Goal: Find specific page/section: Find specific page/section

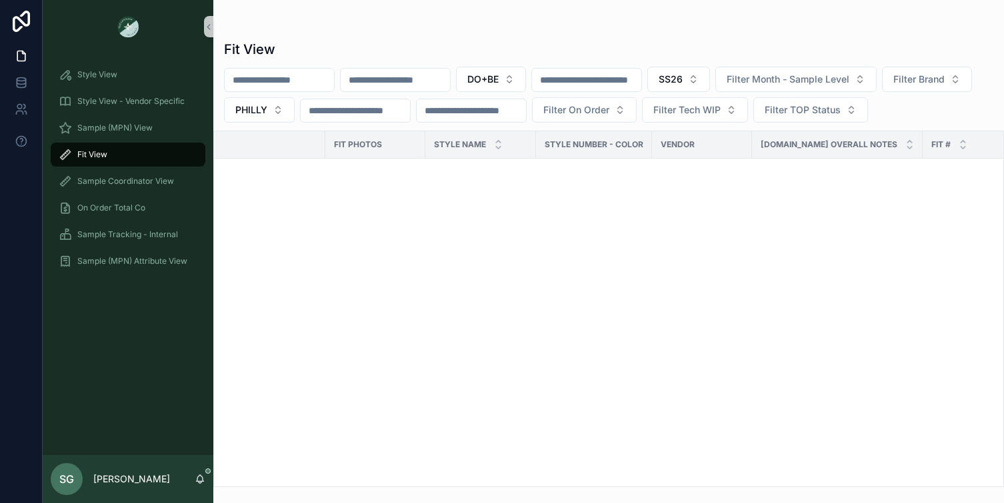
scroll to position [2266, 0]
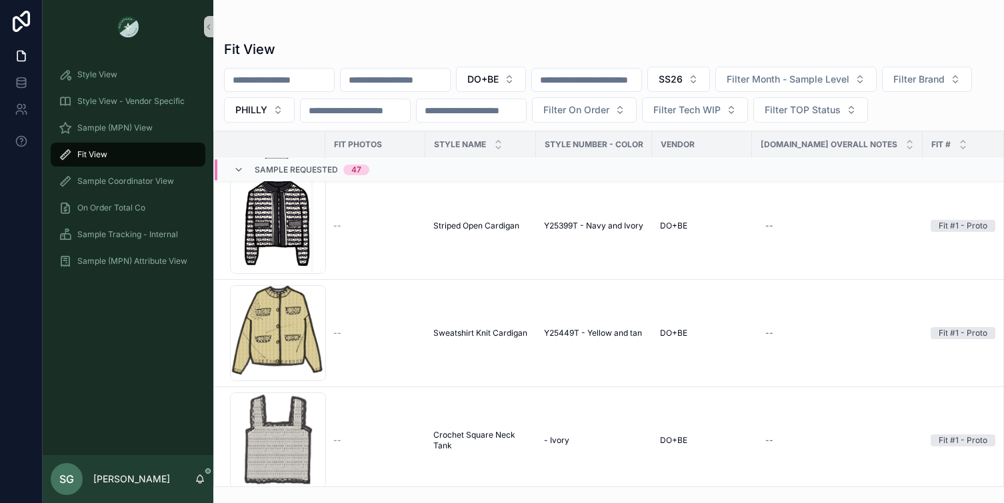
click at [95, 156] on span "Fit View" at bounding box center [92, 154] width 30 height 11
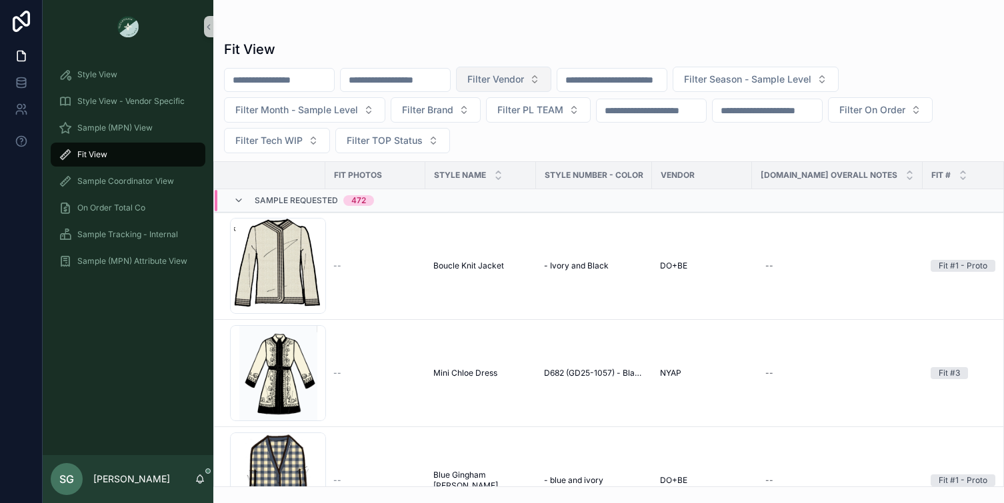
click at [551, 79] on button "Filter Vendor" at bounding box center [503, 79] width 95 height 25
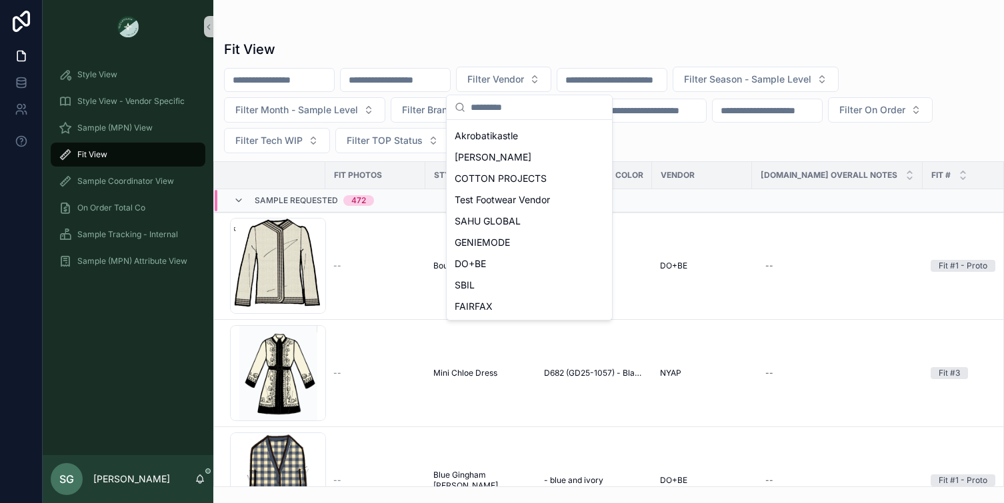
scroll to position [175, 0]
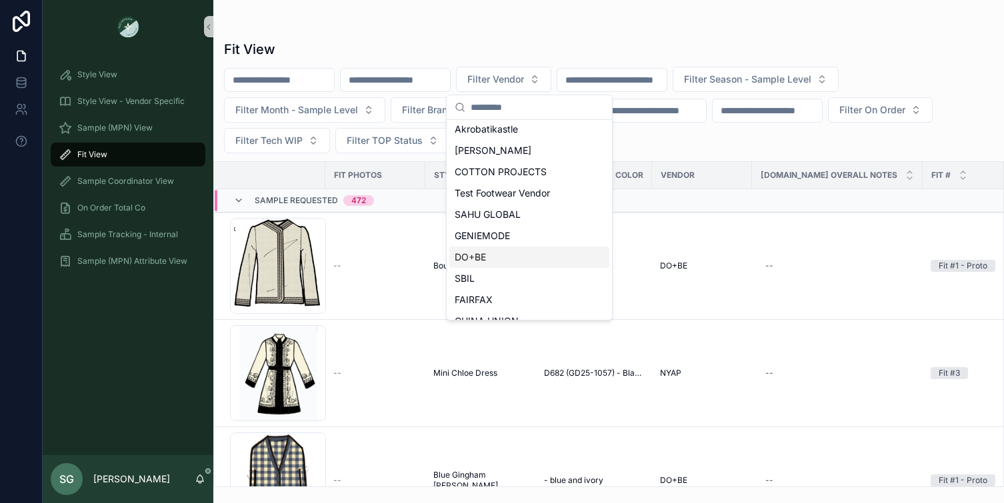
click at [485, 251] on span "DO+BE" at bounding box center [470, 257] width 31 height 13
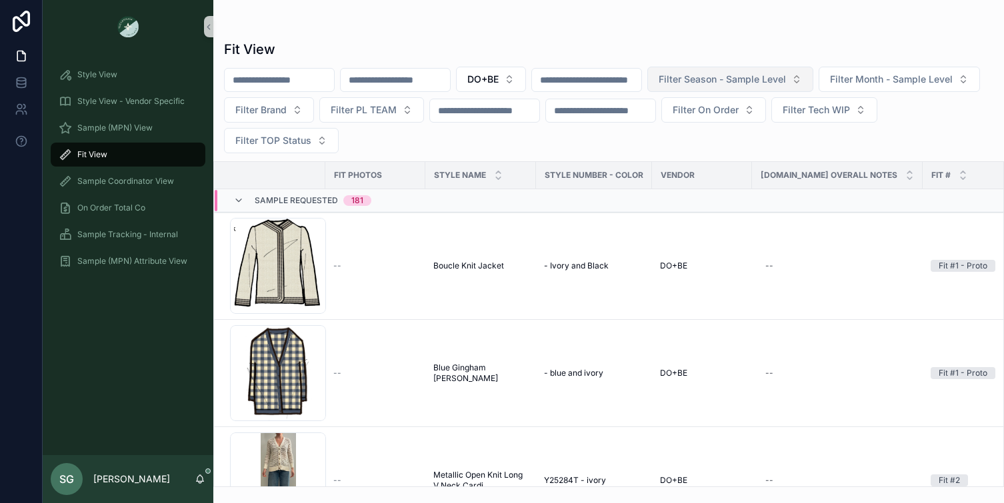
click at [786, 81] on span "Filter Season - Sample Level" at bounding box center [721, 79] width 127 height 13
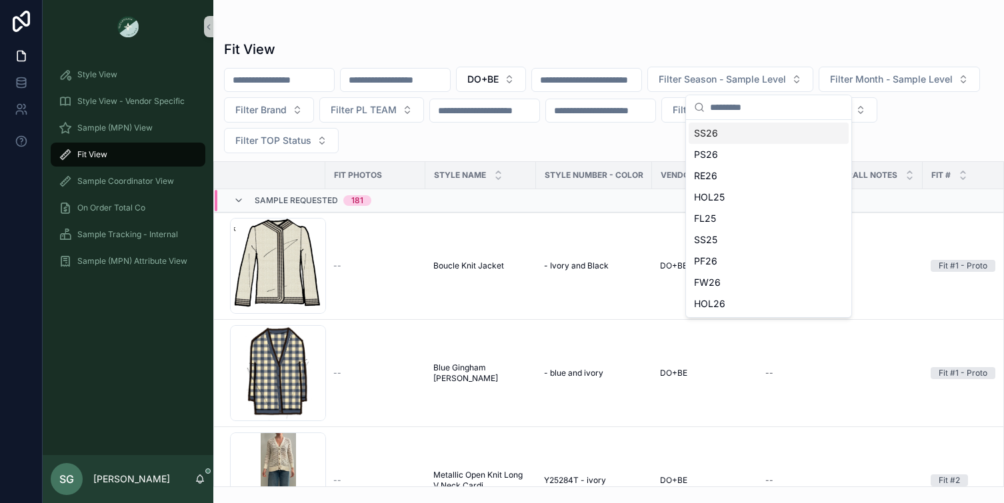
click at [724, 129] on div "SS26" at bounding box center [768, 133] width 160 height 21
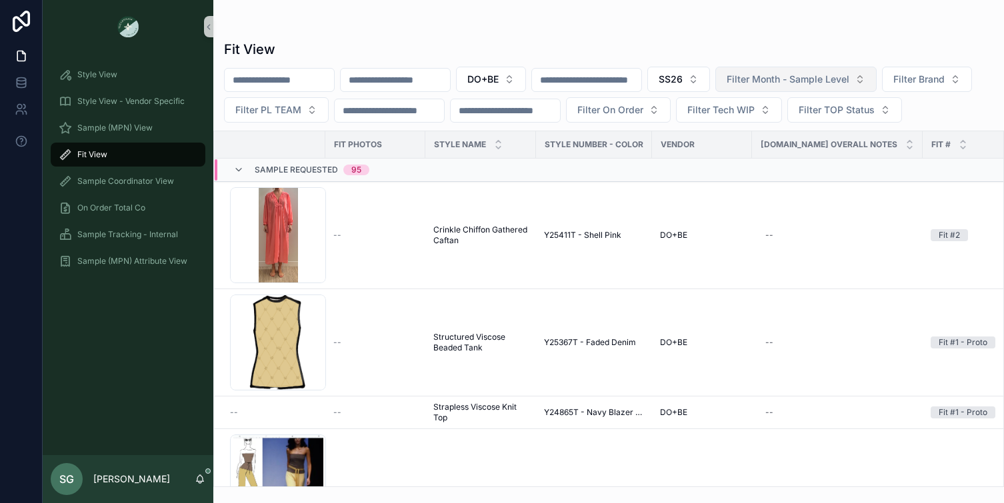
click at [808, 80] on span "Filter Month - Sample Level" at bounding box center [787, 79] width 123 height 13
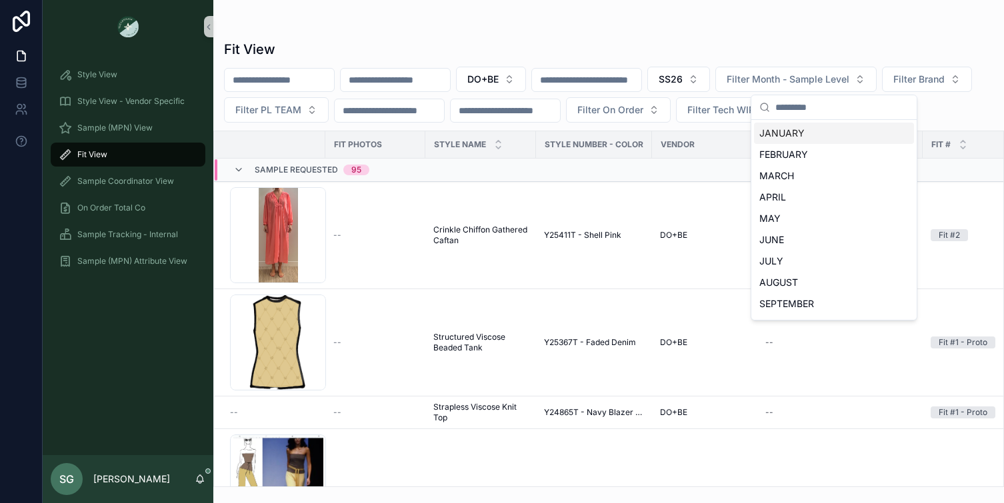
click at [956, 91] on div "DO+BE SS26 Filter Month - Sample Level Filter Brand Filter PL TEAM Filter On Or…" at bounding box center [608, 95] width 790 height 56
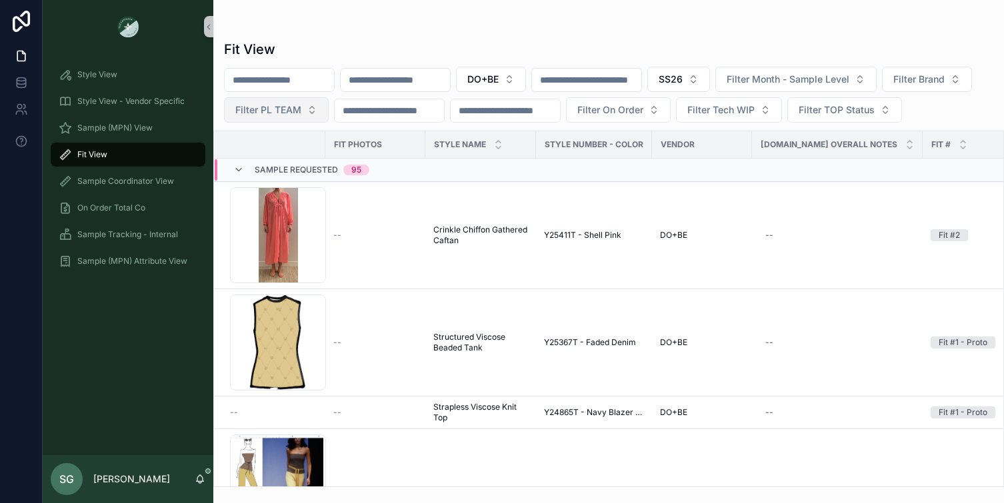
click at [329, 112] on button "Filter PL TEAM" at bounding box center [276, 109] width 105 height 25
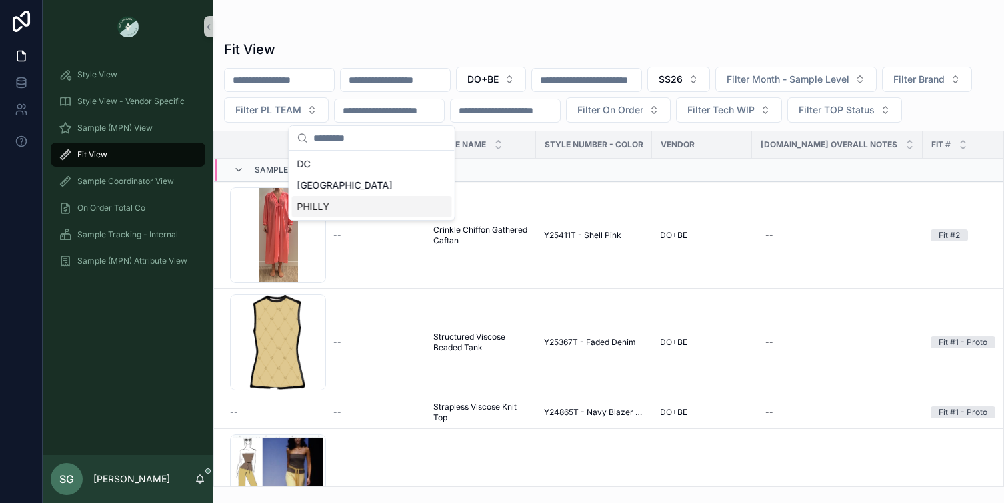
click at [344, 208] on div "PHILLY" at bounding box center [372, 206] width 160 height 21
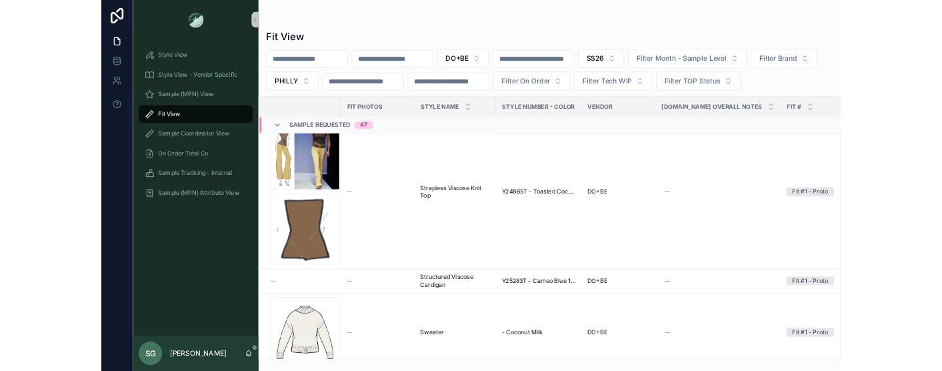
scroll to position [128, 0]
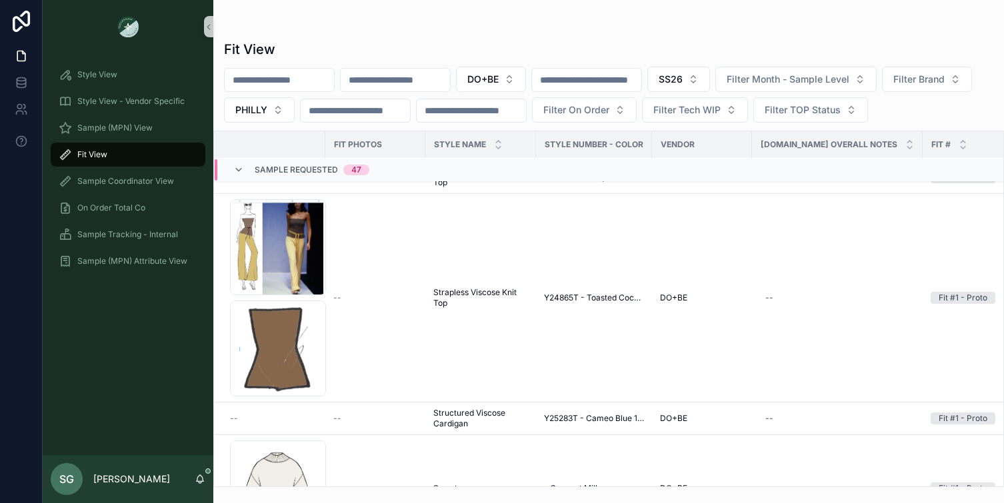
click at [503, 30] on div "scrollable content" at bounding box center [608, 26] width 769 height 11
click at [428, 79] on input "scrollable content" at bounding box center [395, 80] width 109 height 19
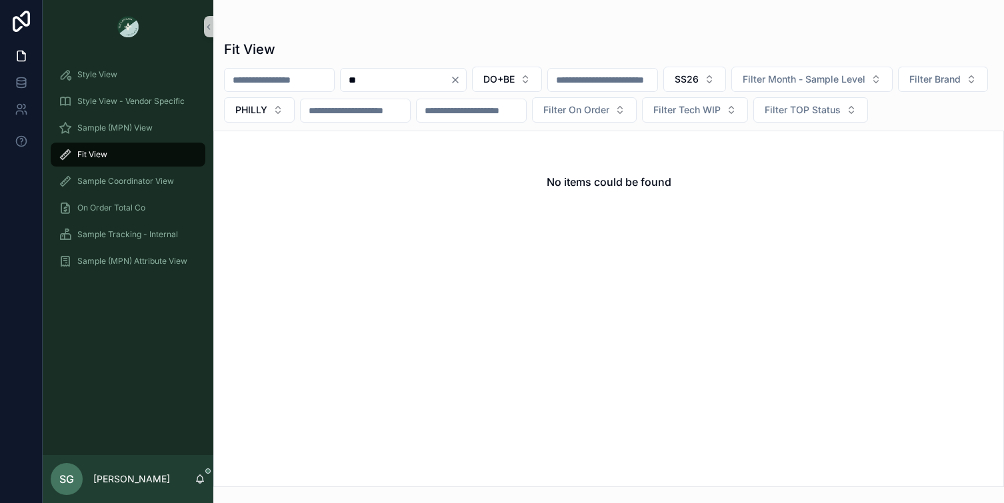
type input "*"
type input "***"
